Goal: Task Accomplishment & Management: Manage account settings

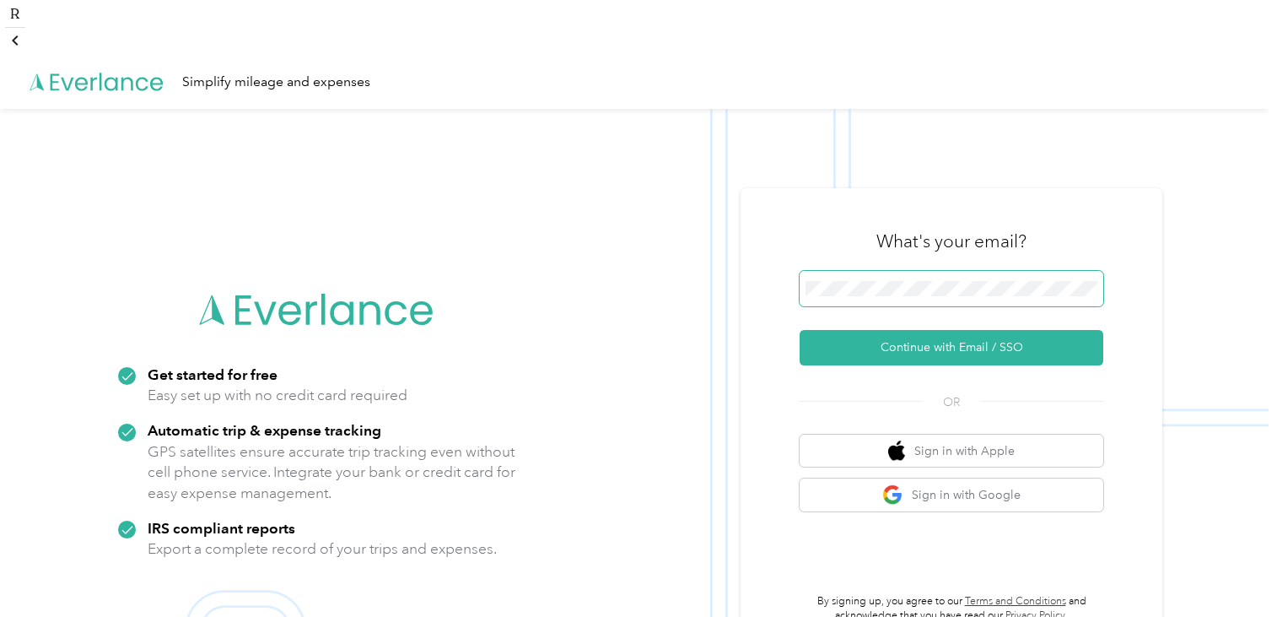
click at [800, 330] on button "Continue with Email / SSO" at bounding box center [952, 347] width 304 height 35
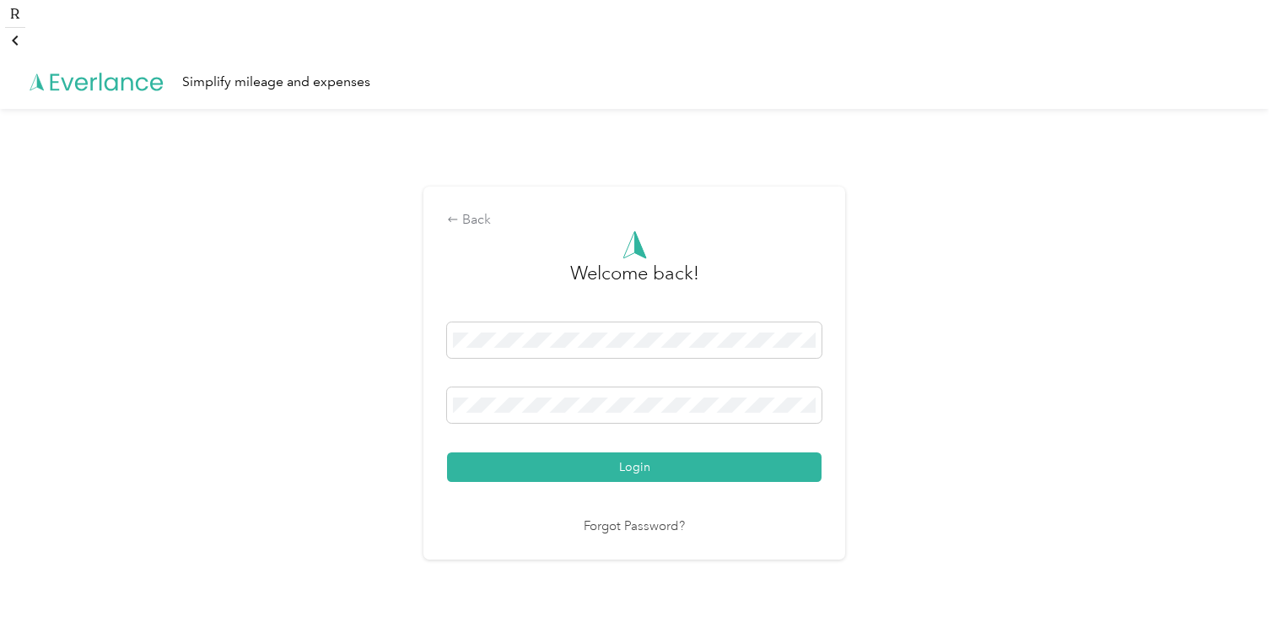
click at [621, 517] on link "Forgot Password?" at bounding box center [634, 526] width 101 height 19
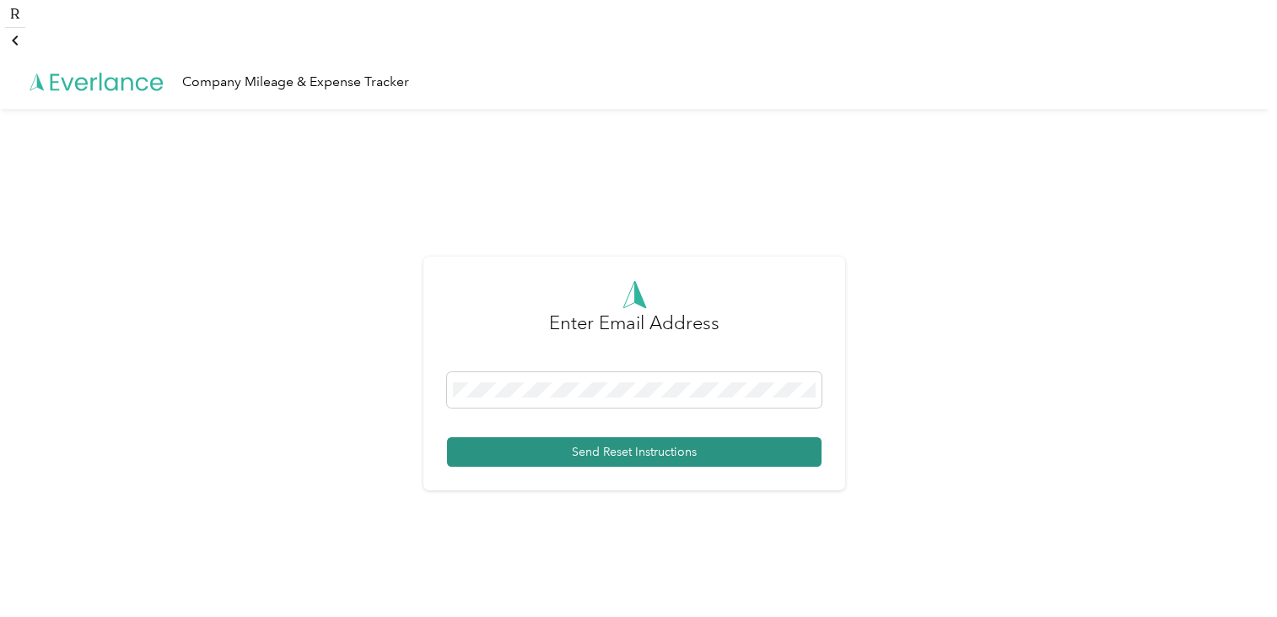
click at [633, 437] on button "Send Reset Instructions" at bounding box center [634, 452] width 374 height 30
